Goal: Information Seeking & Learning: Understand process/instructions

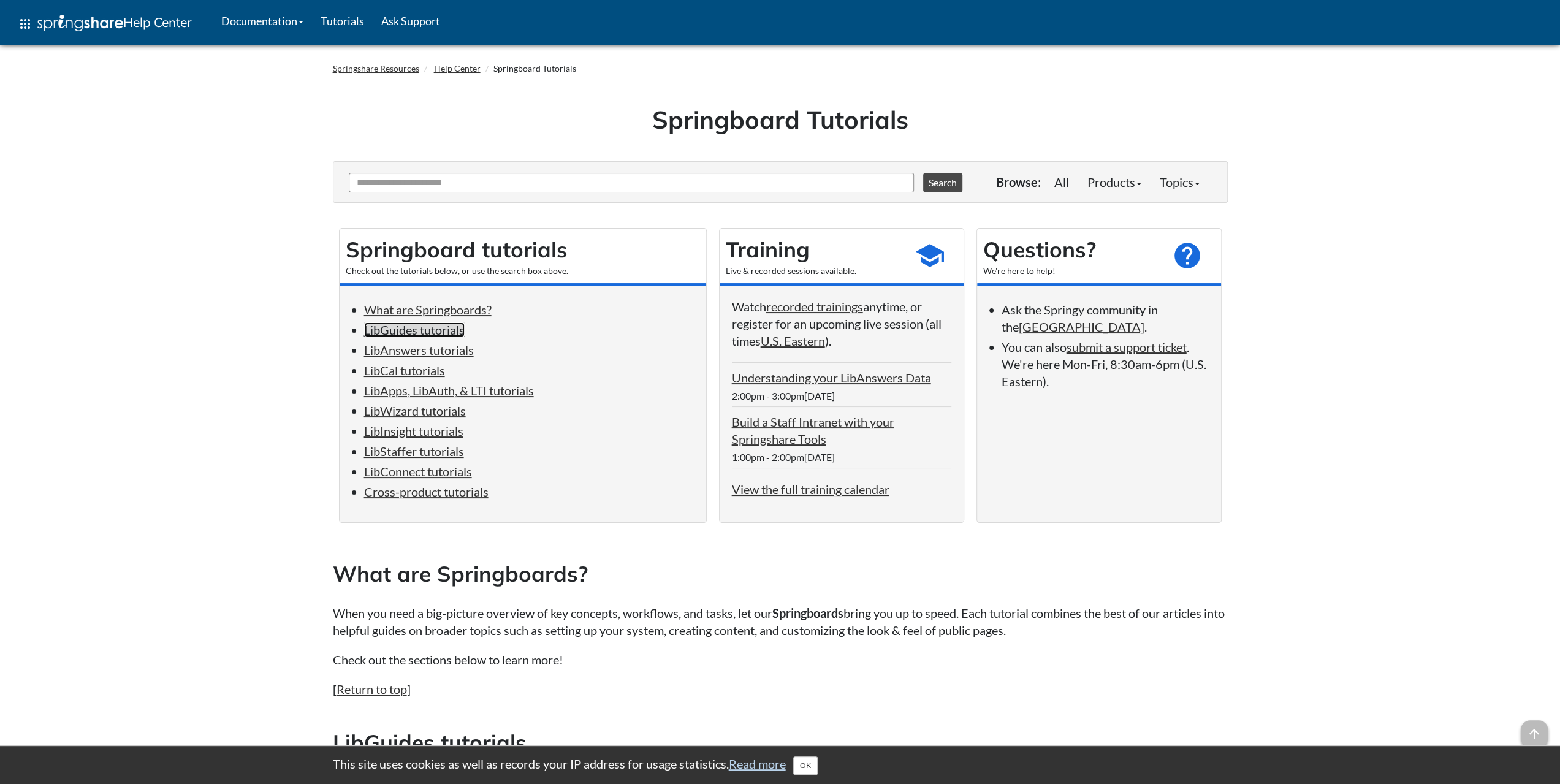
click at [437, 326] on link "LibGuides tutorials" at bounding box center [414, 329] width 100 height 15
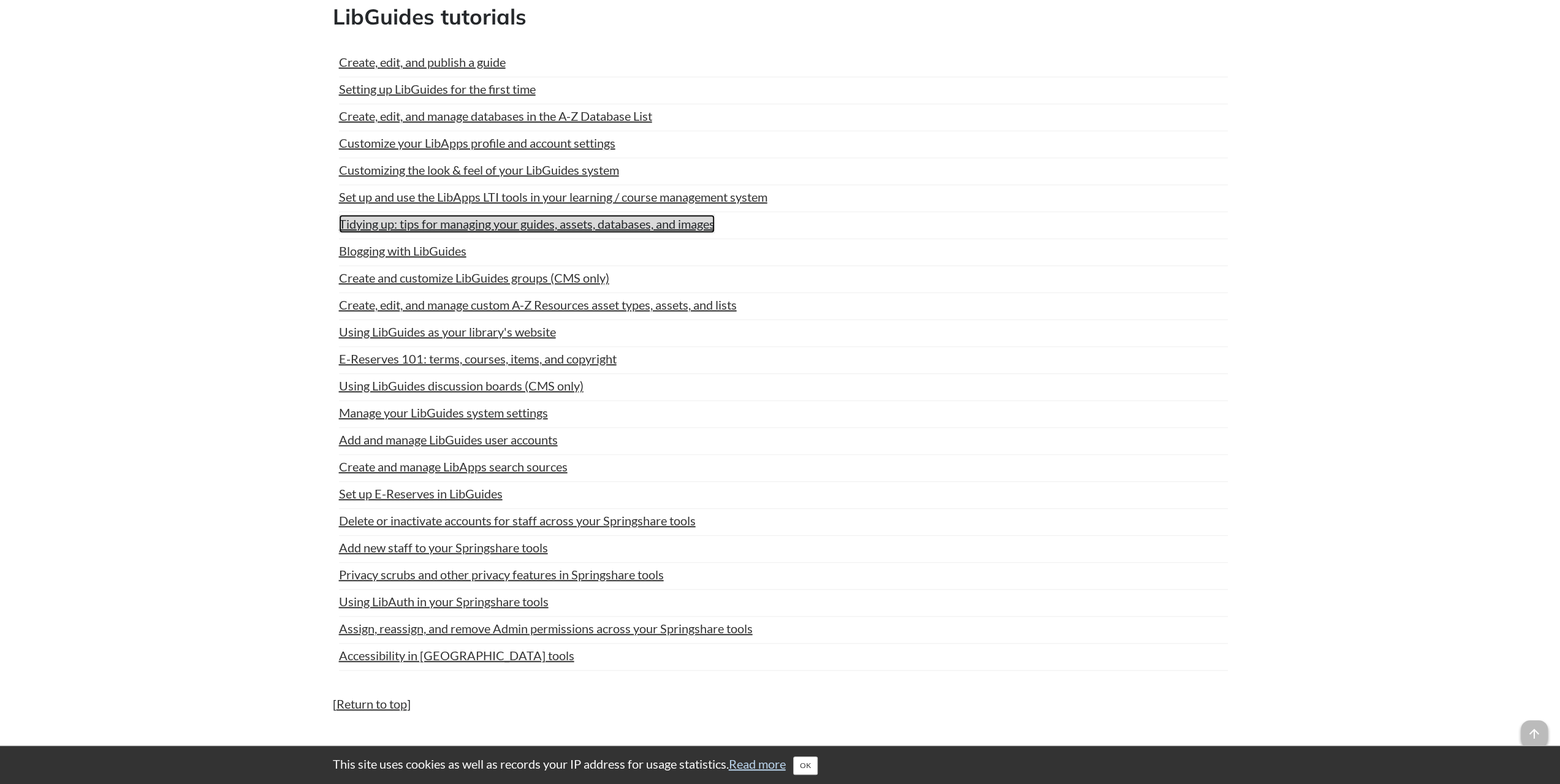
click at [598, 220] on link "Tidying up: tips for managing your guides, assets, databases, and images" at bounding box center [526, 224] width 375 height 18
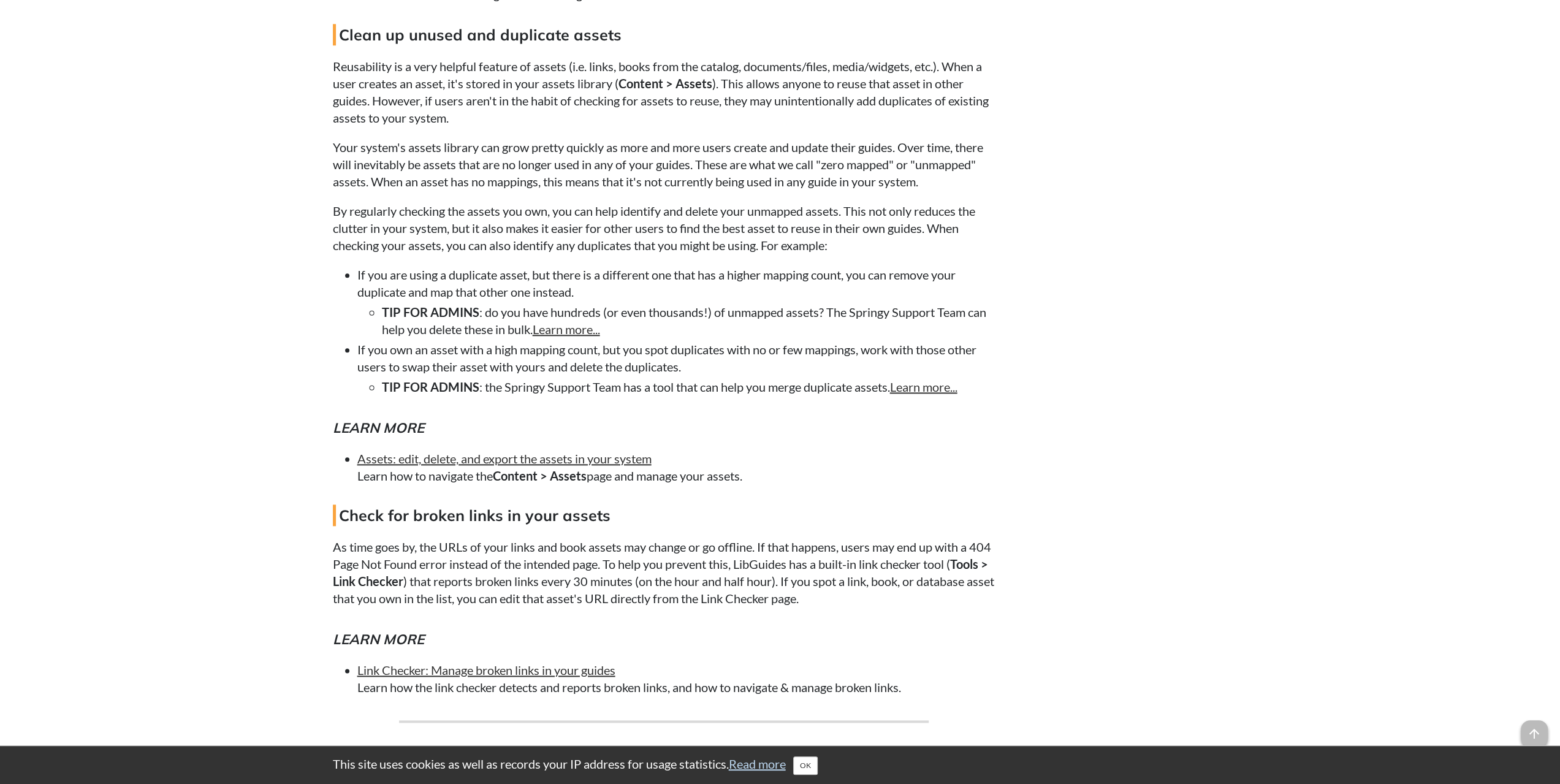
scroll to position [1348, 0]
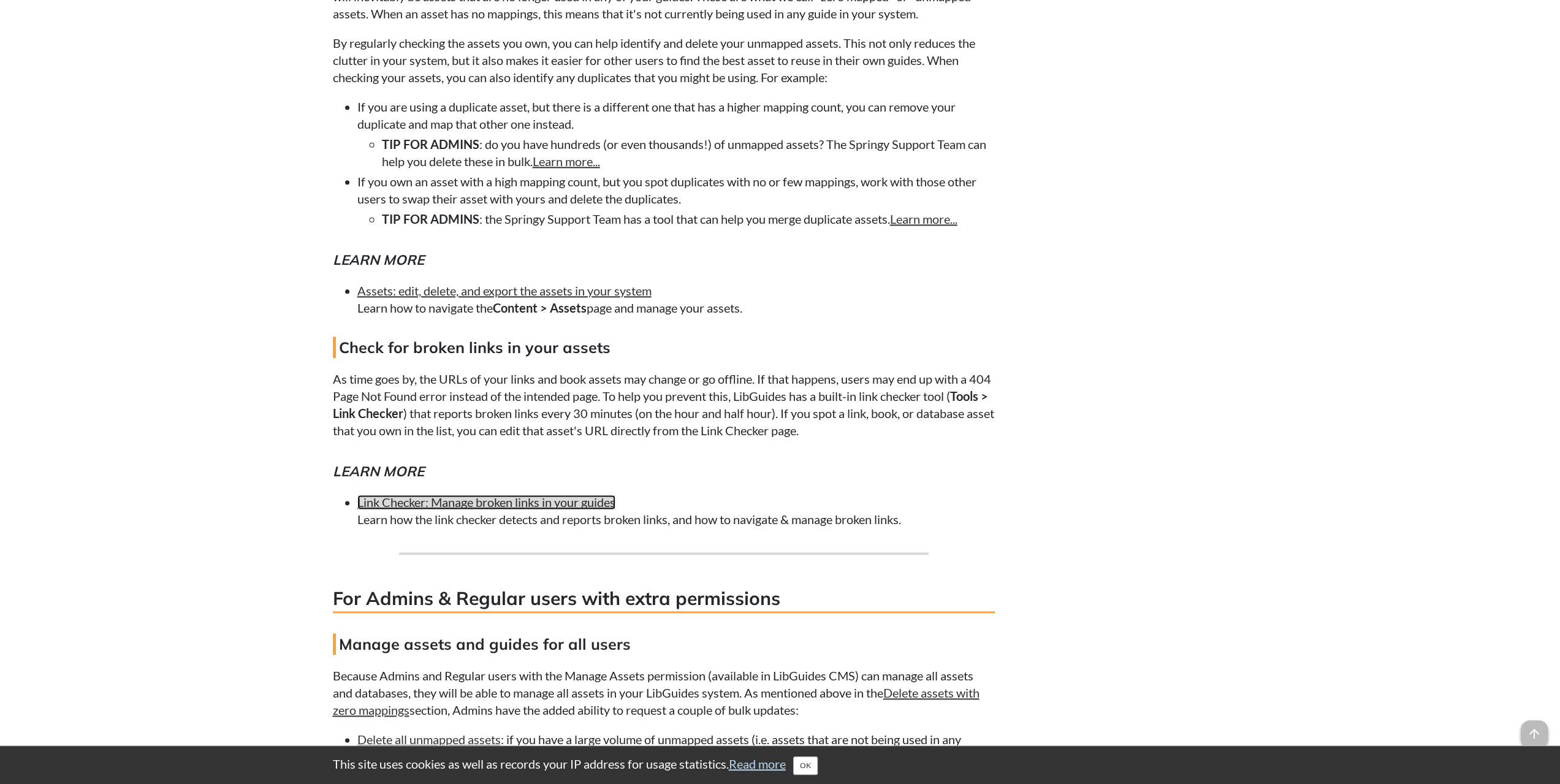
click at [423, 505] on link "Link Checker: Manage broken links in your guides" at bounding box center [486, 502] width 258 height 15
